Goal: Task Accomplishment & Management: Complete application form

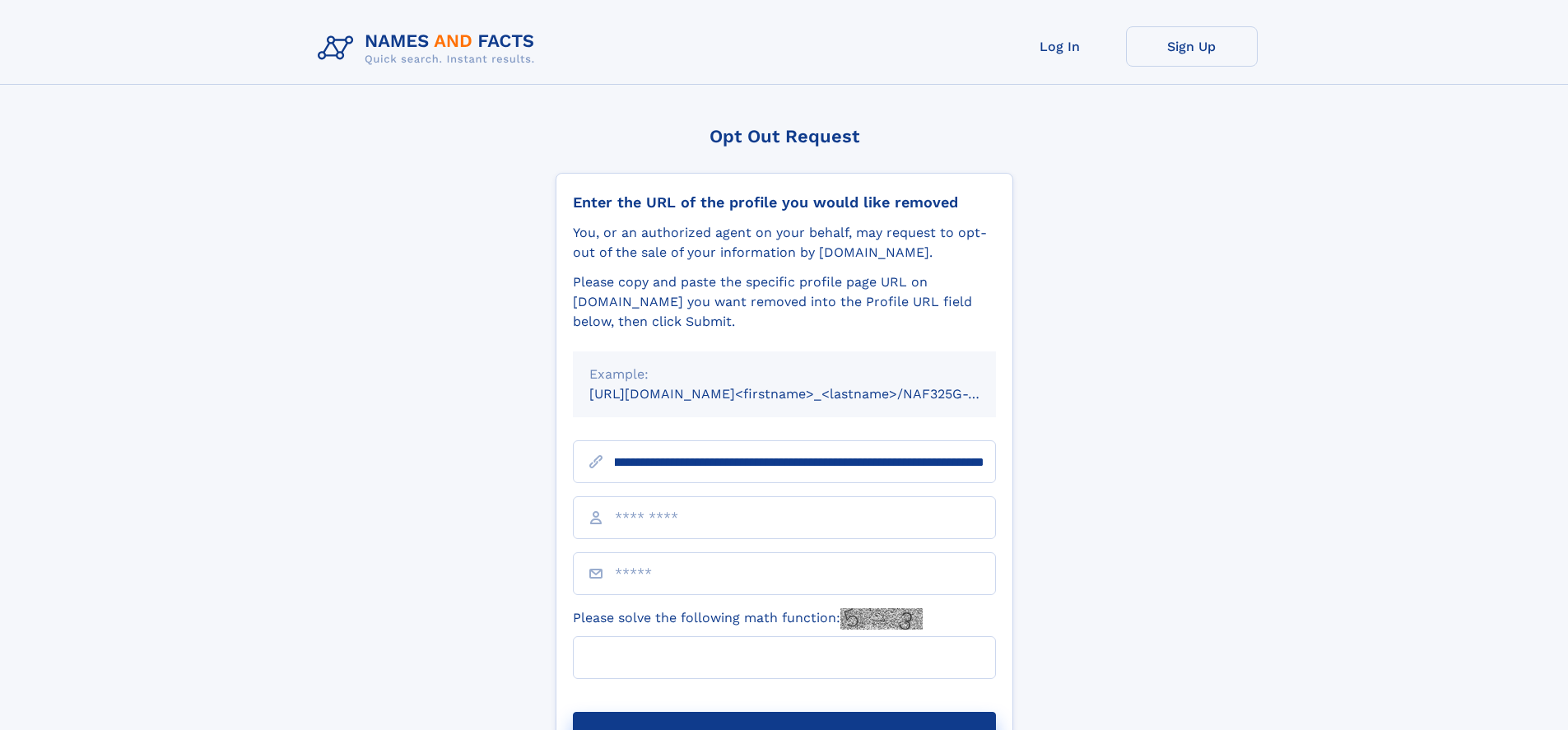
scroll to position [0, 191]
type input "**********"
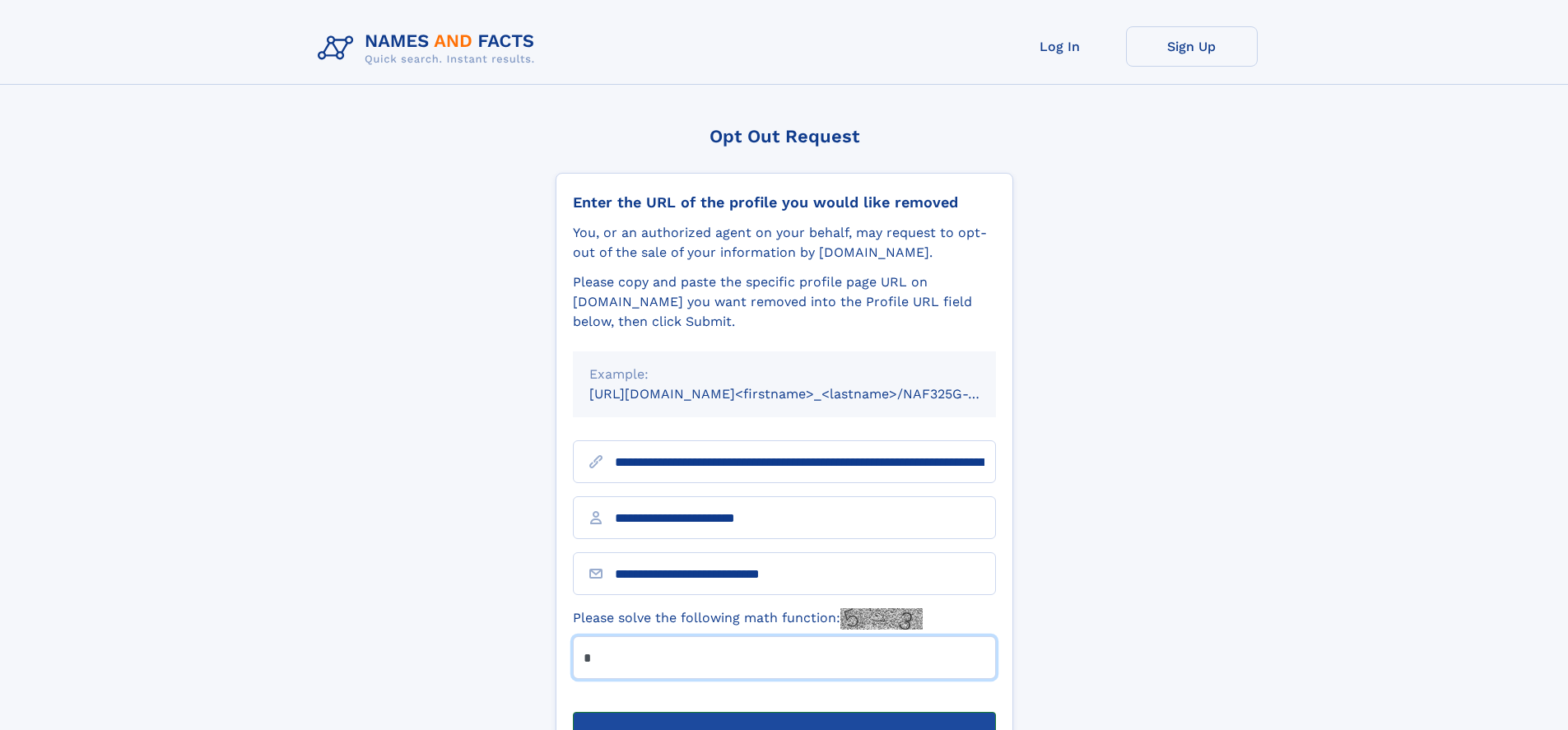
type input "*"
click at [784, 713] on button "Submit Opt Out Request" at bounding box center [784, 738] width 423 height 52
